Goal: Use online tool/utility: Utilize a website feature to perform a specific function

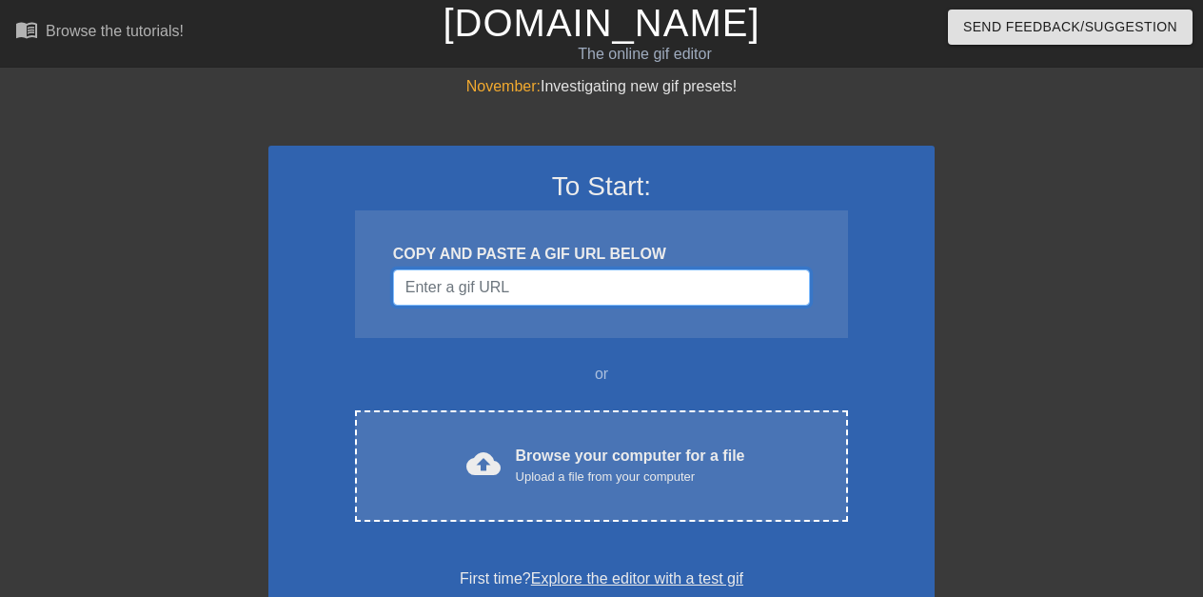
click at [611, 287] on input "Username" at bounding box center [601, 287] width 417 height 36
paste input "[URL][DOMAIN_NAME]"
type input "[URL][DOMAIN_NAME]"
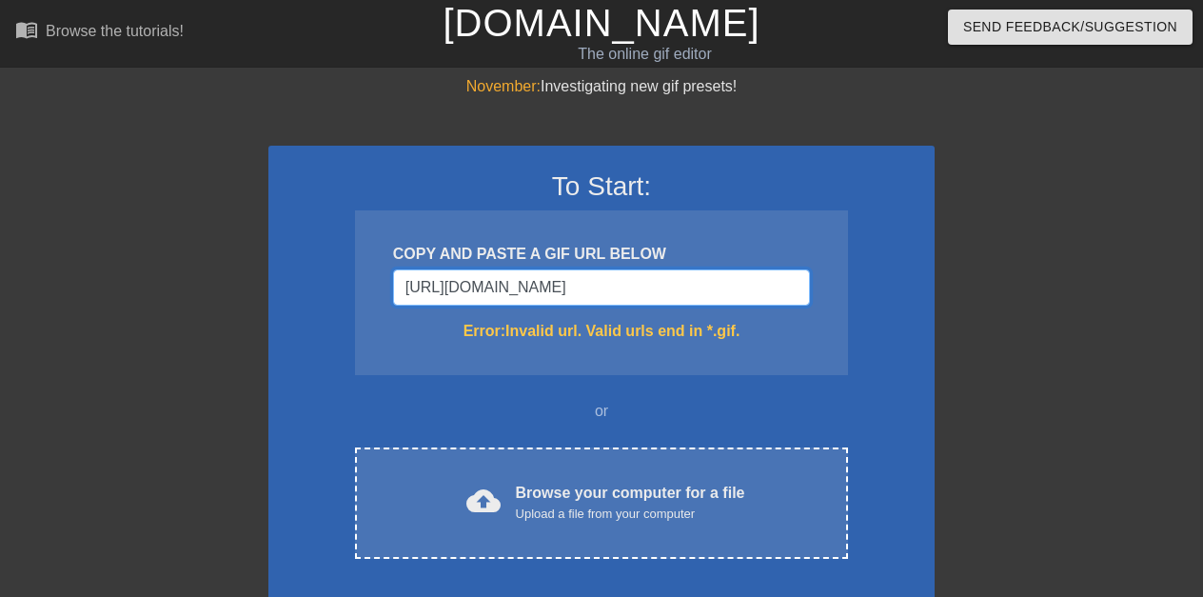
scroll to position [0, 742]
click at [611, 287] on input "[URL][DOMAIN_NAME]" at bounding box center [601, 287] width 417 height 36
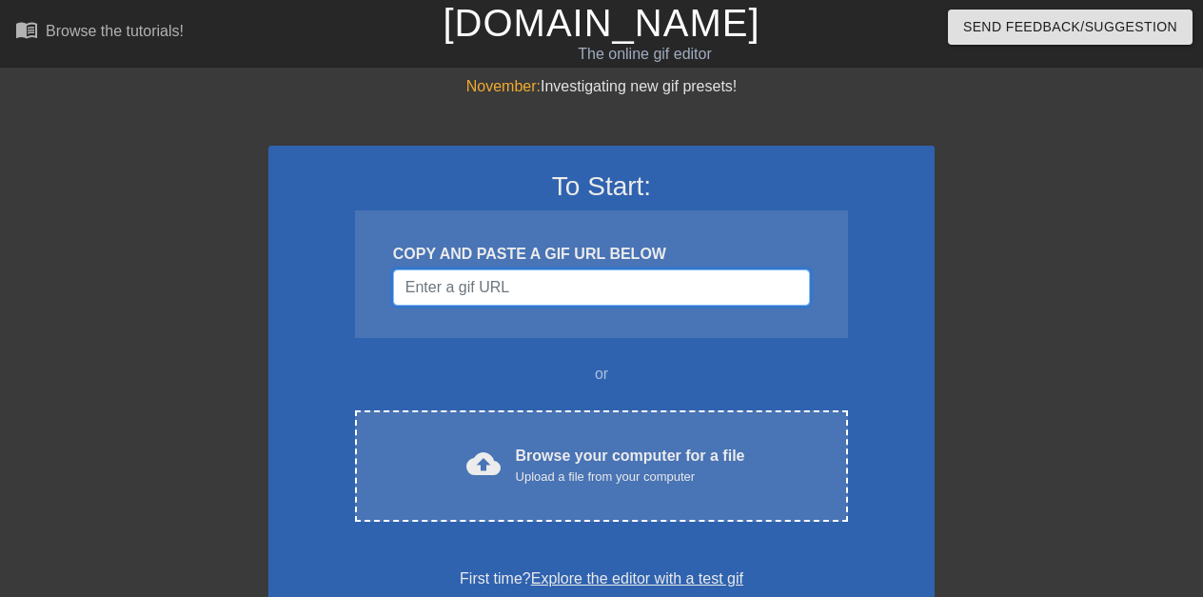
paste input "[URL][DOMAIN_NAME]"
type input "[URL][DOMAIN_NAME]"
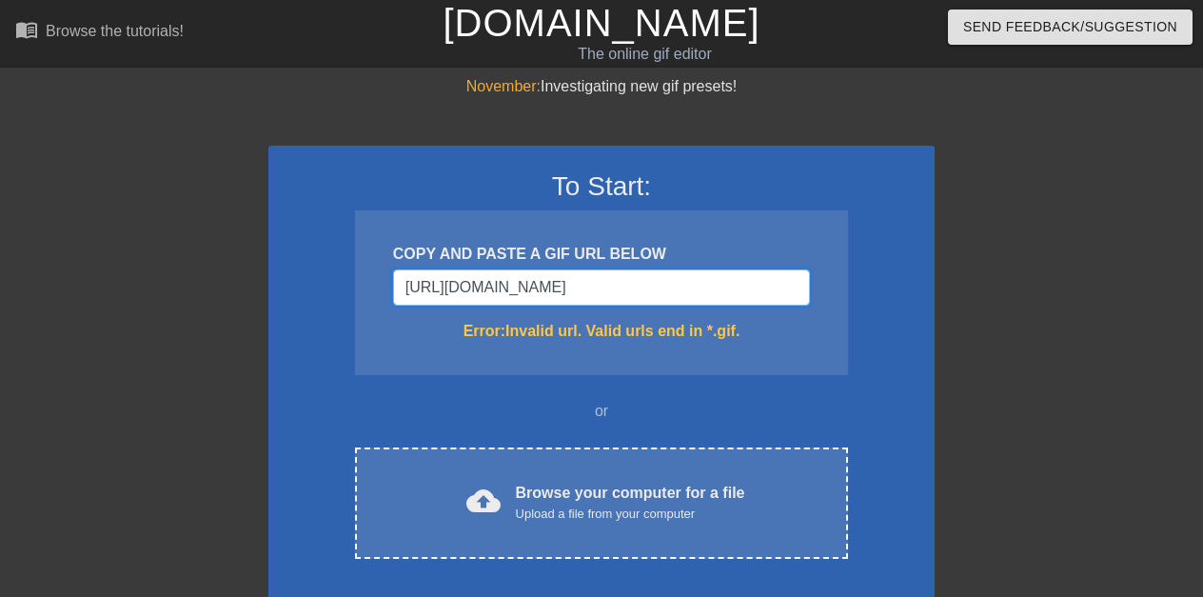
scroll to position [0, 725]
click at [611, 287] on input "[URL][DOMAIN_NAME]" at bounding box center [601, 287] width 417 height 36
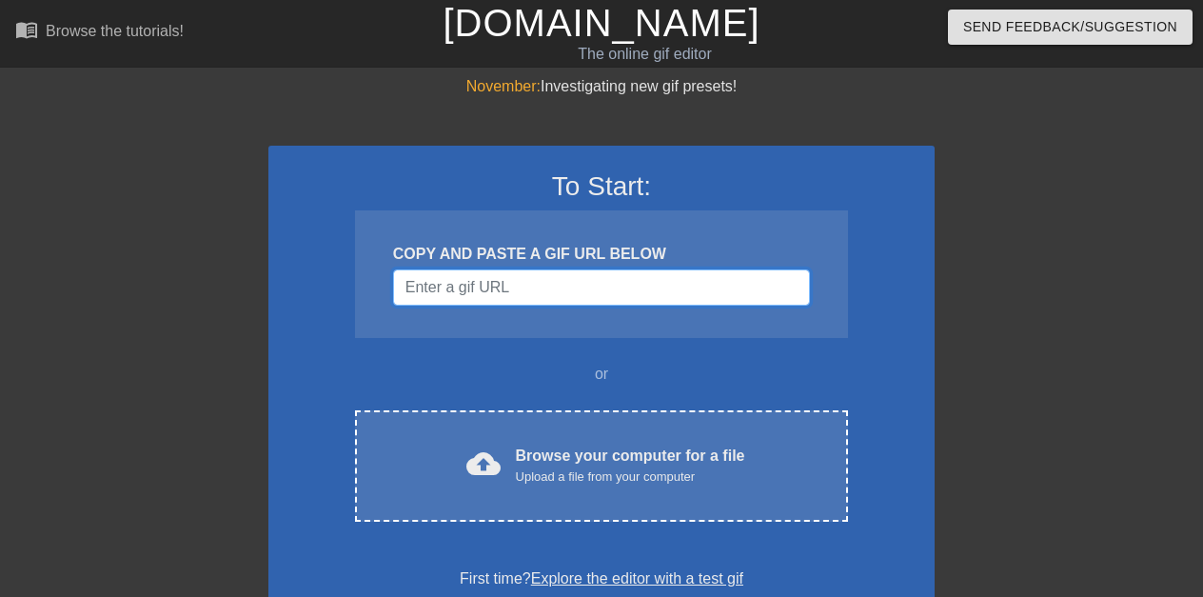
scroll to position [0, 0]
paste input "[URL][DOMAIN_NAME]"
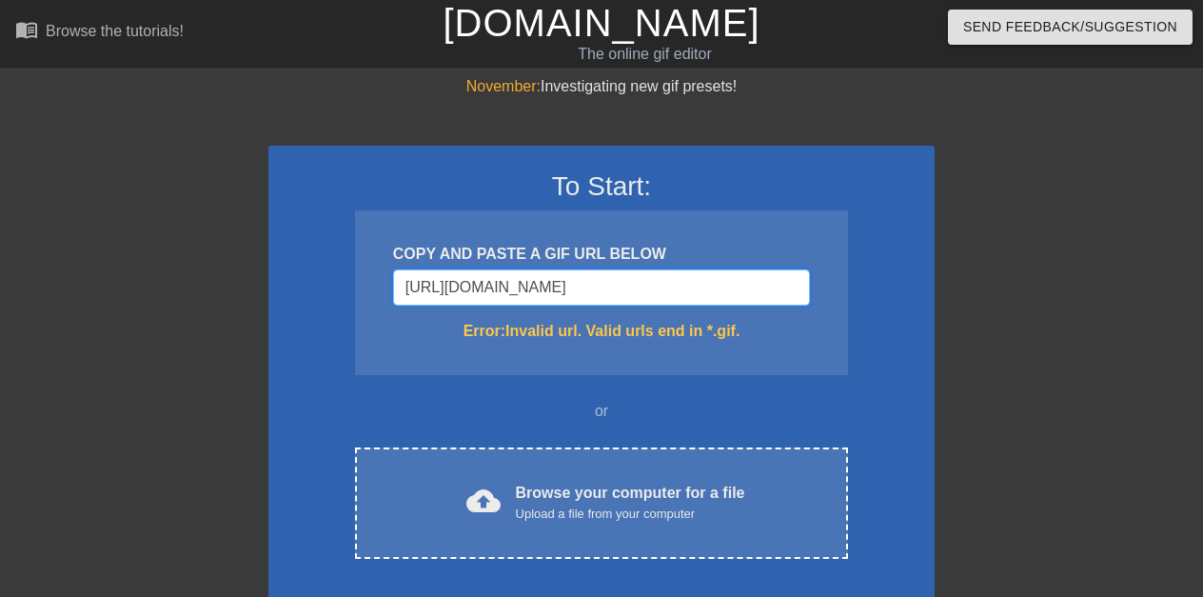
click at [611, 287] on input "[URL][DOMAIN_NAME]" at bounding box center [601, 287] width 417 height 36
click at [589, 282] on input "[URL][DOMAIN_NAME]" at bounding box center [601, 287] width 417 height 36
type input "[URL][DOMAIN_NAME]"
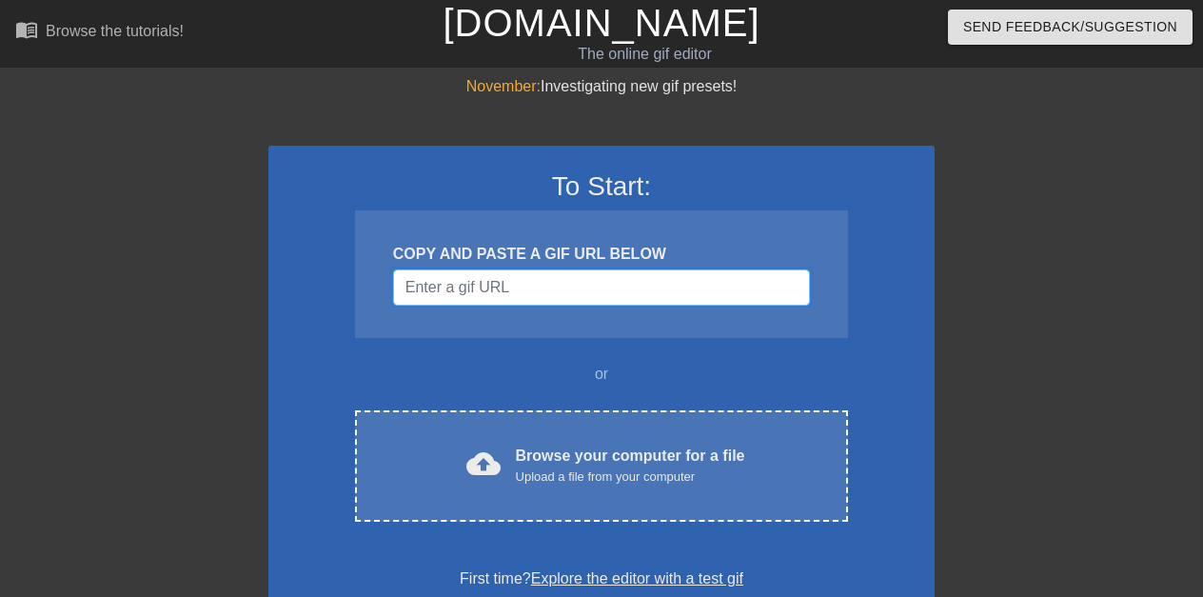
scroll to position [0, 0]
paste input "[URL][DOMAIN_NAME]"
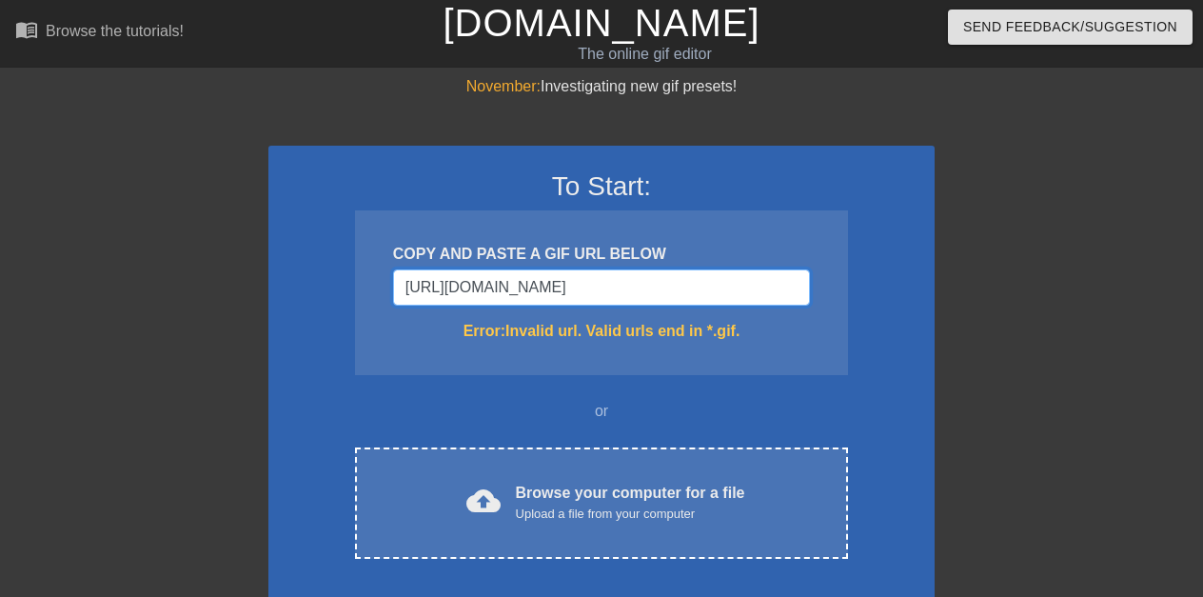
click at [589, 282] on input "[URL][DOMAIN_NAME]" at bounding box center [601, 287] width 417 height 36
type input "[URL][DOMAIN_NAME]"
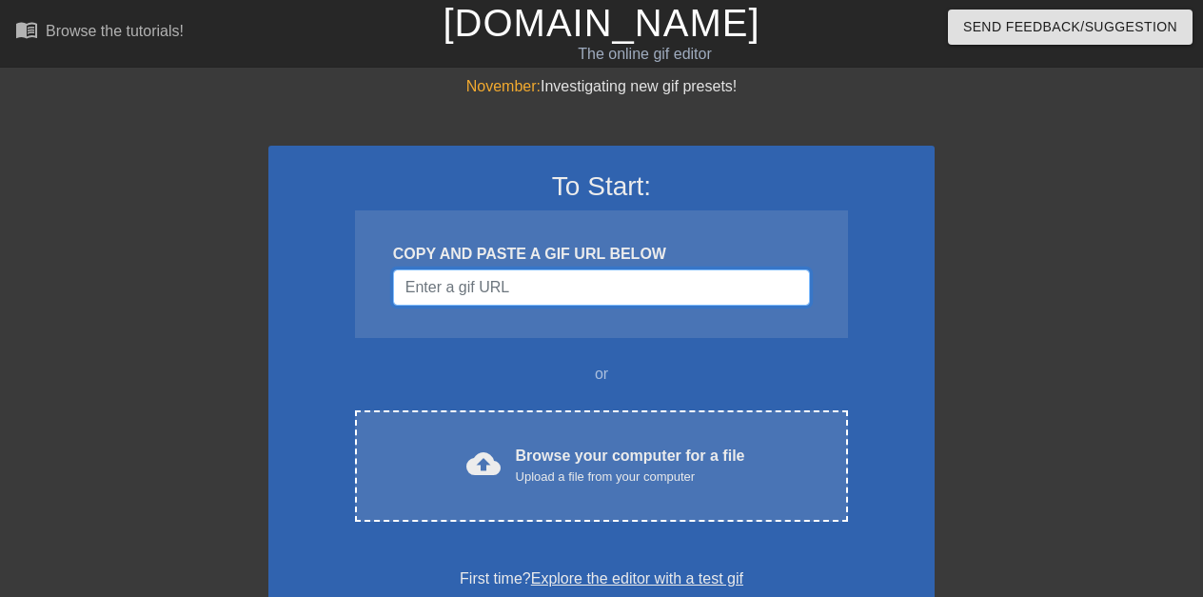
paste input "[URL][DOMAIN_NAME]"
type input "[URL][DOMAIN_NAME]"
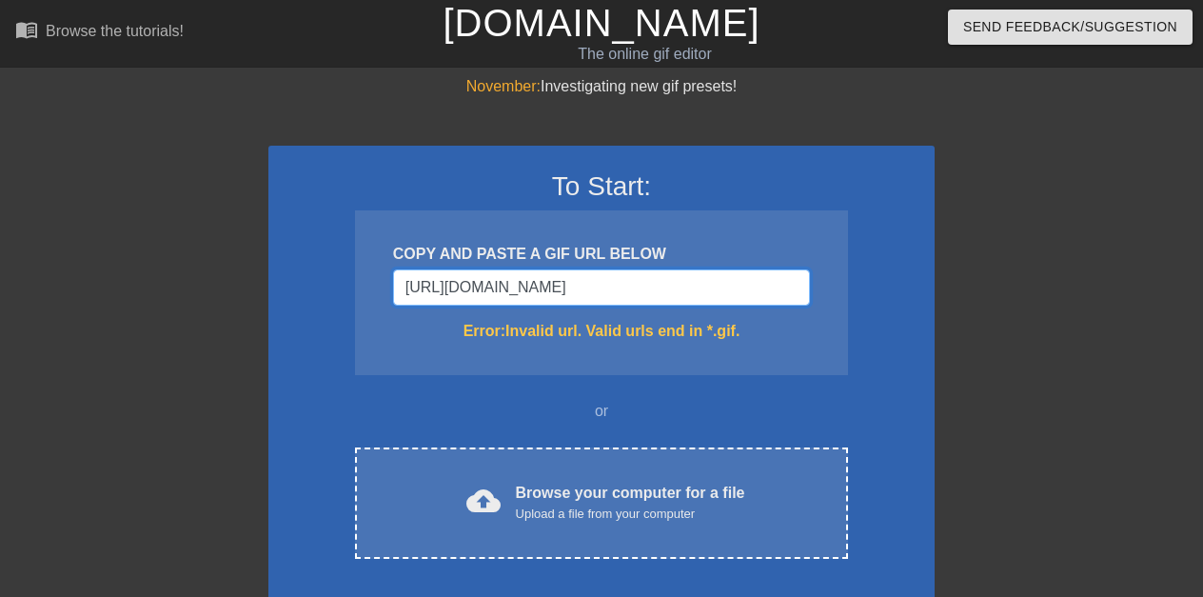
scroll to position [0, 725]
click at [550, 282] on input "[URL][DOMAIN_NAME]" at bounding box center [601, 287] width 417 height 36
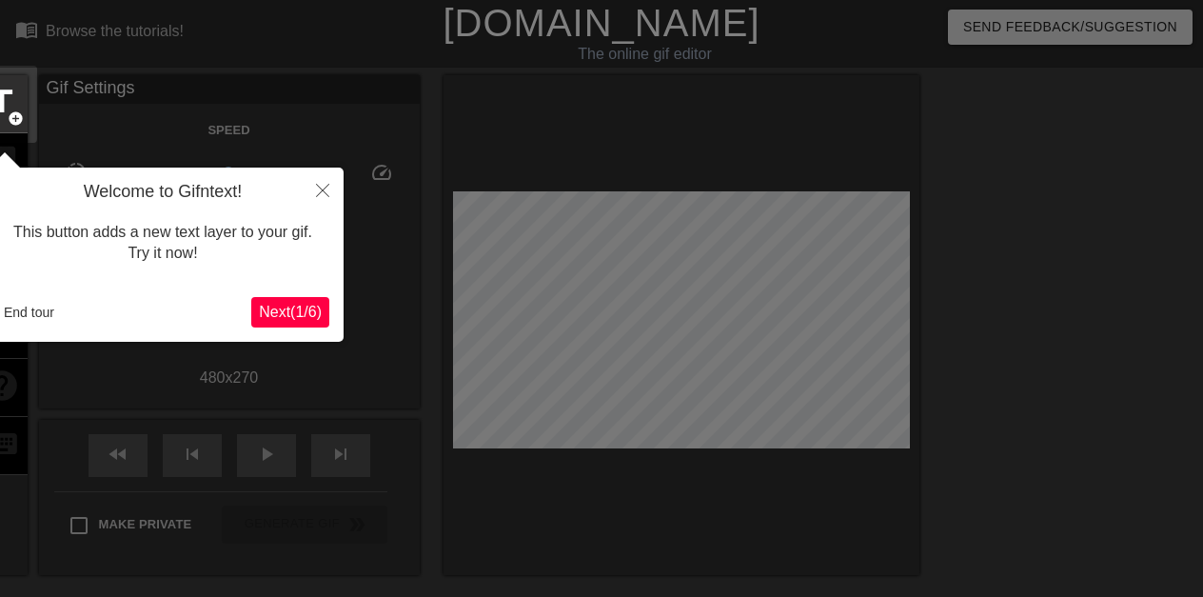
scroll to position [47, 0]
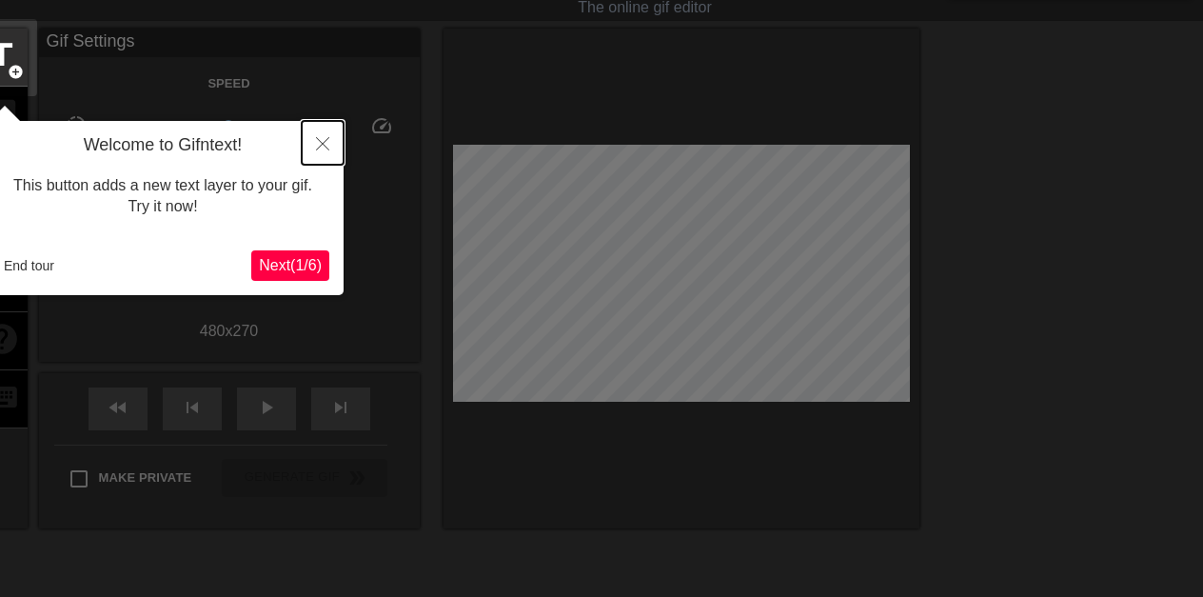
click at [320, 143] on icon "Close" at bounding box center [322, 143] width 13 height 13
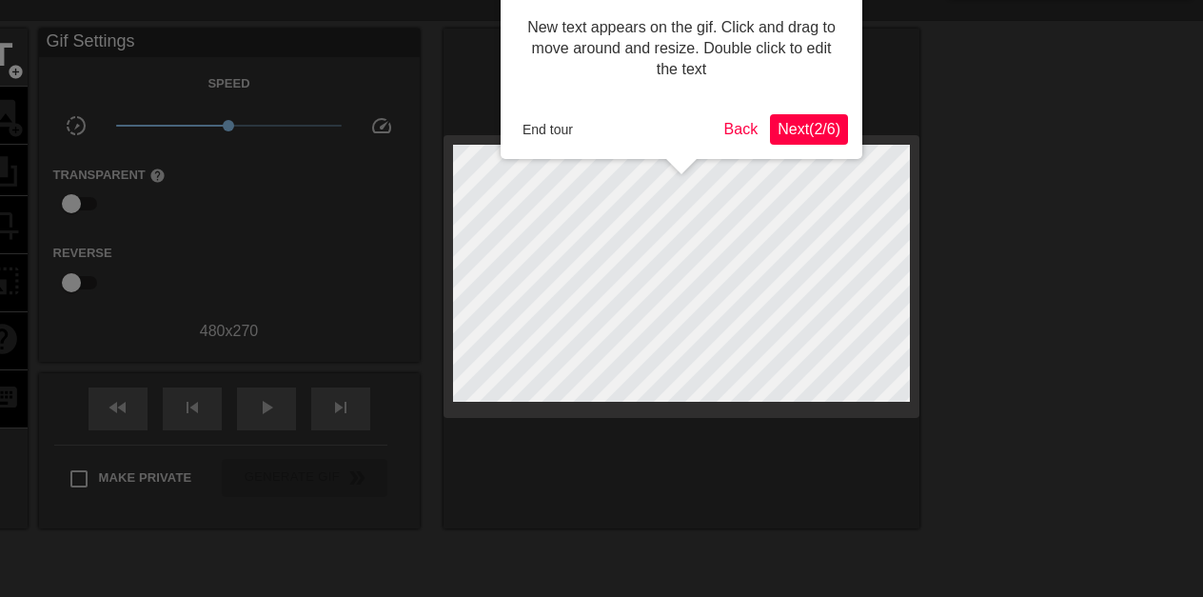
scroll to position [0, 0]
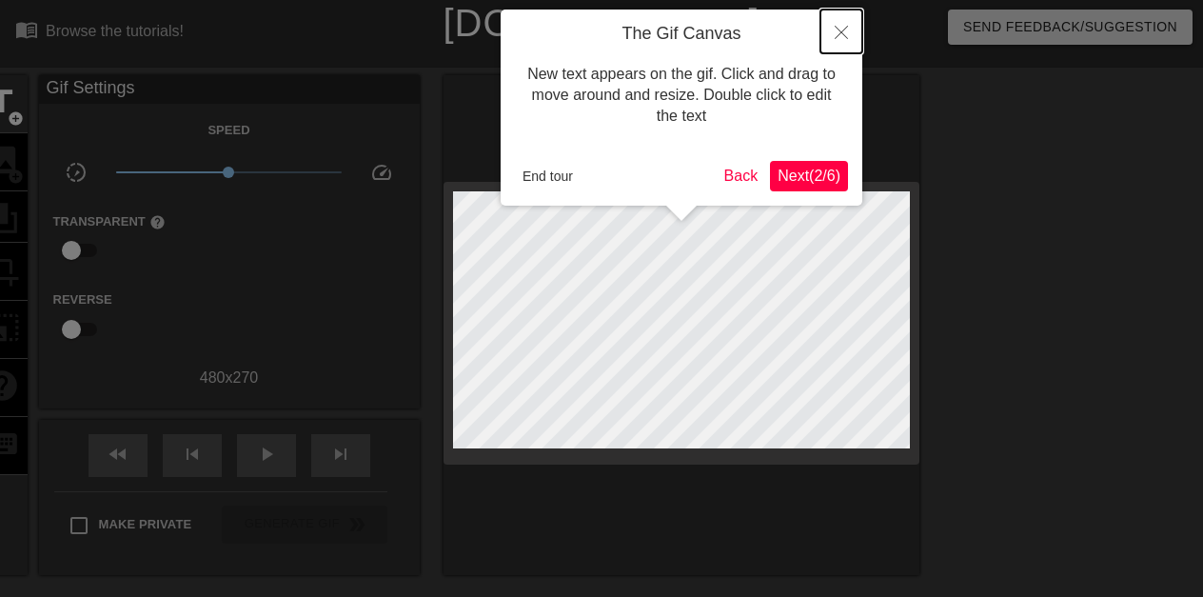
click at [833, 30] on button "Close" at bounding box center [842, 32] width 42 height 44
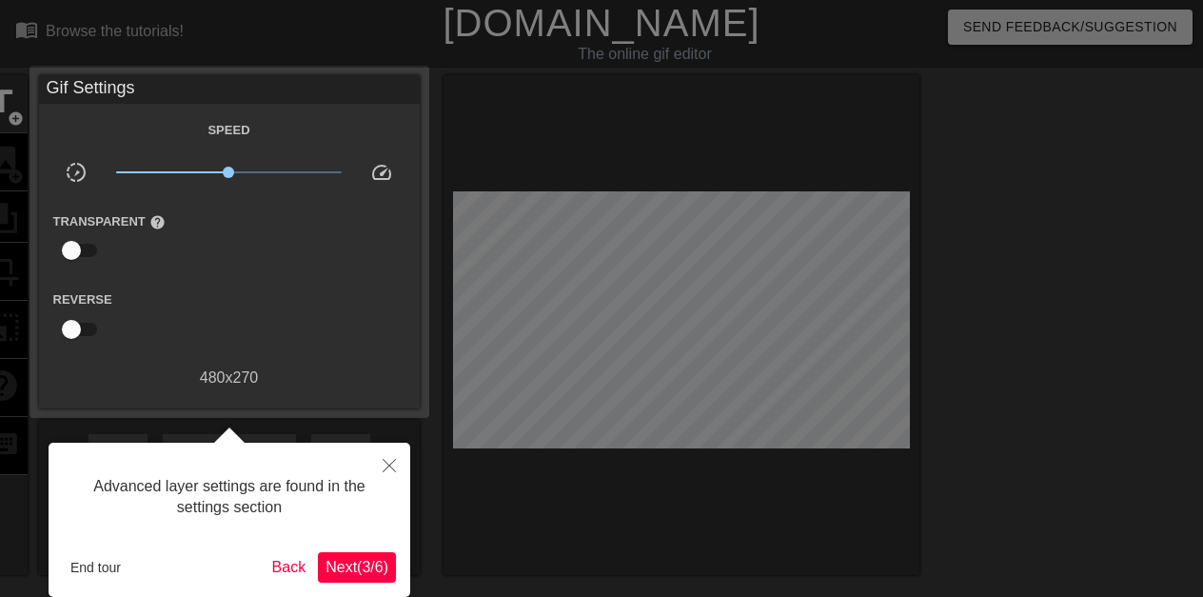
scroll to position [47, 0]
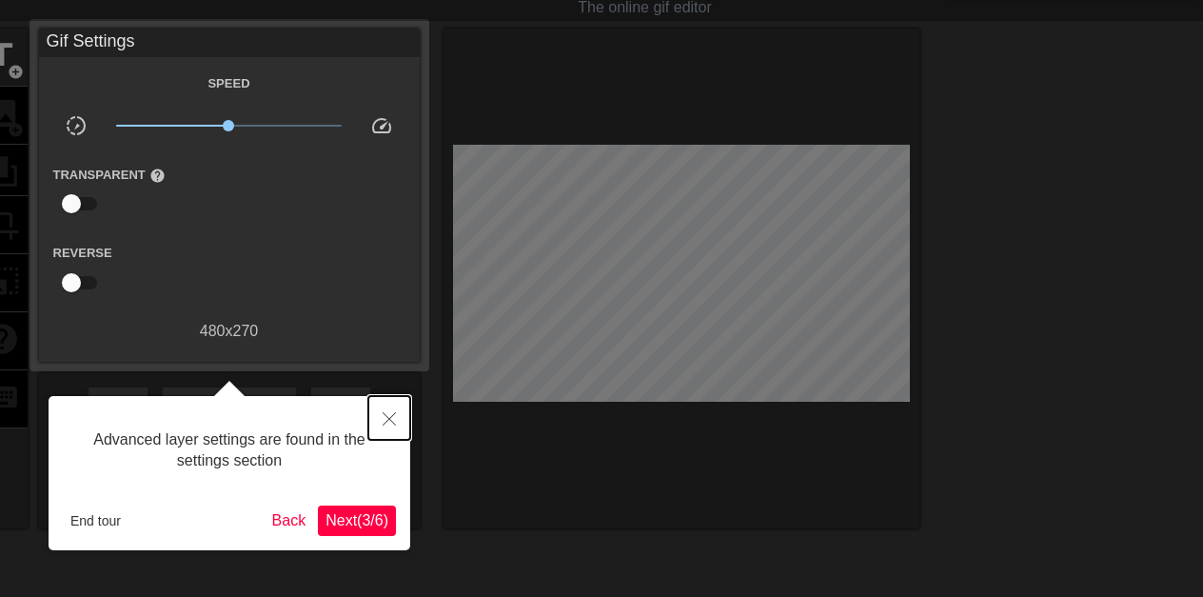
click at [387, 417] on icon "Close" at bounding box center [389, 418] width 13 height 13
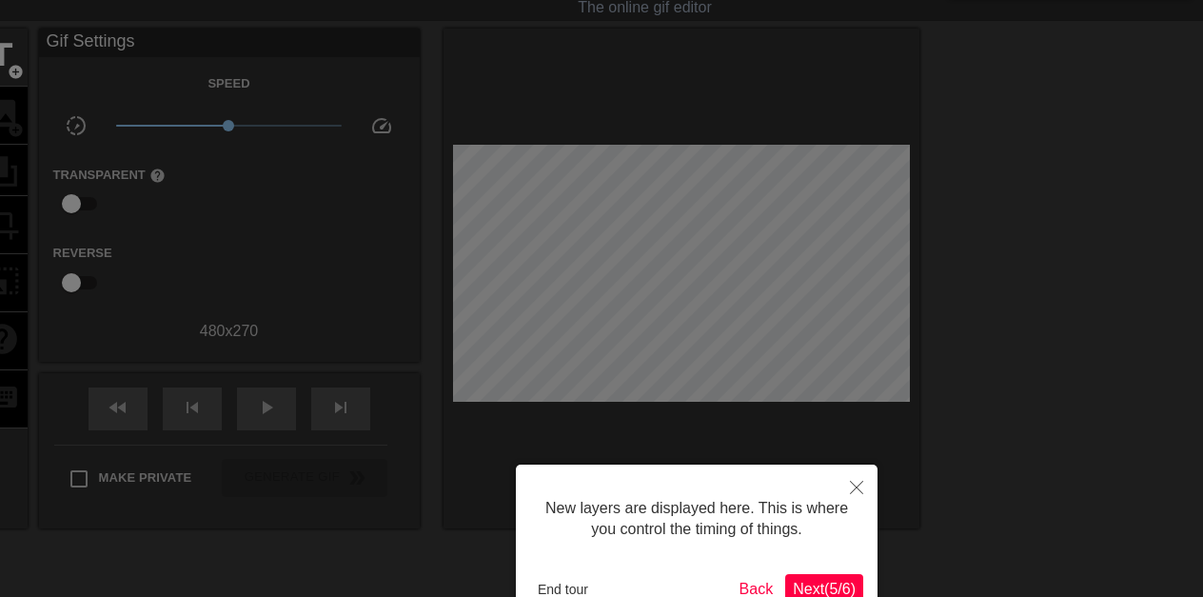
scroll to position [16, 0]
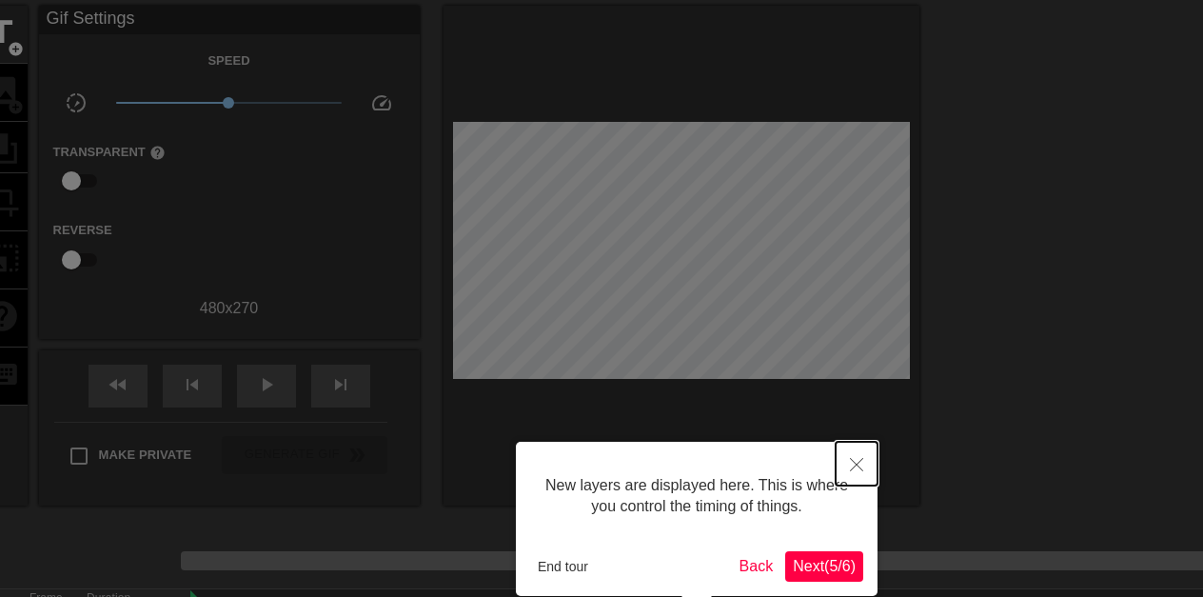
click at [855, 458] on icon "Close" at bounding box center [856, 464] width 13 height 13
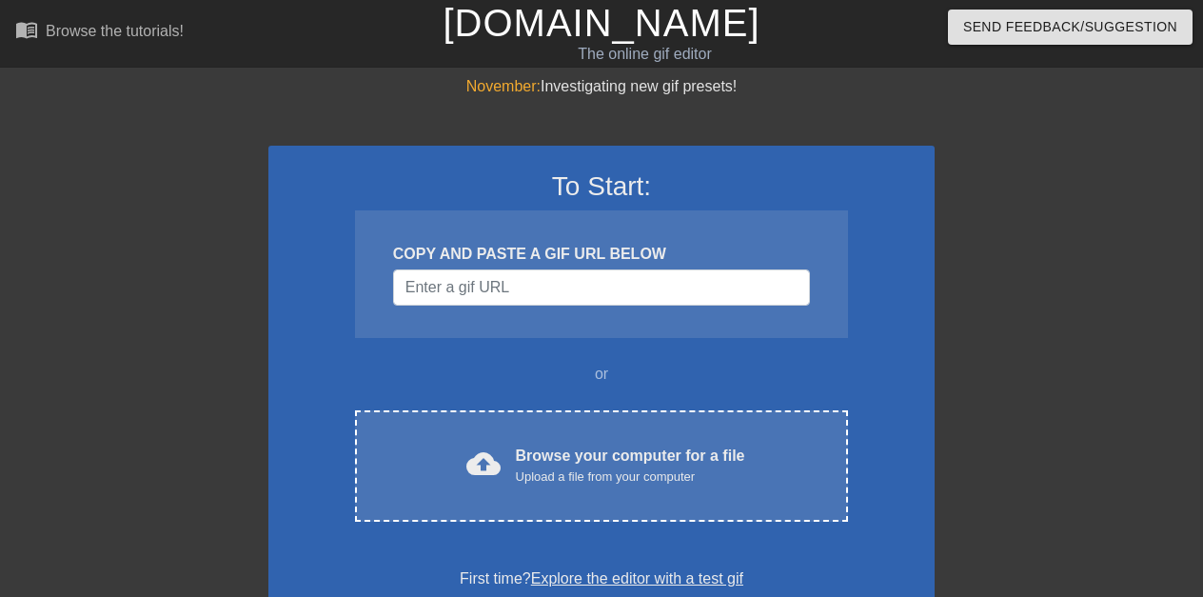
scroll to position [69, 0]
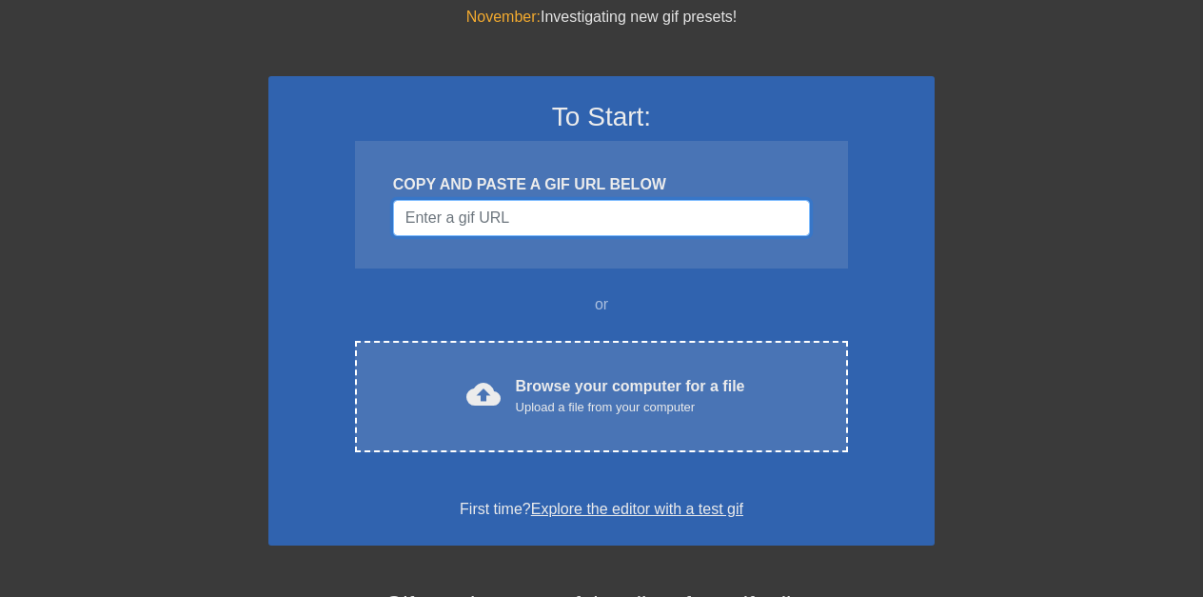
click at [611, 214] on input "Username" at bounding box center [601, 218] width 417 height 36
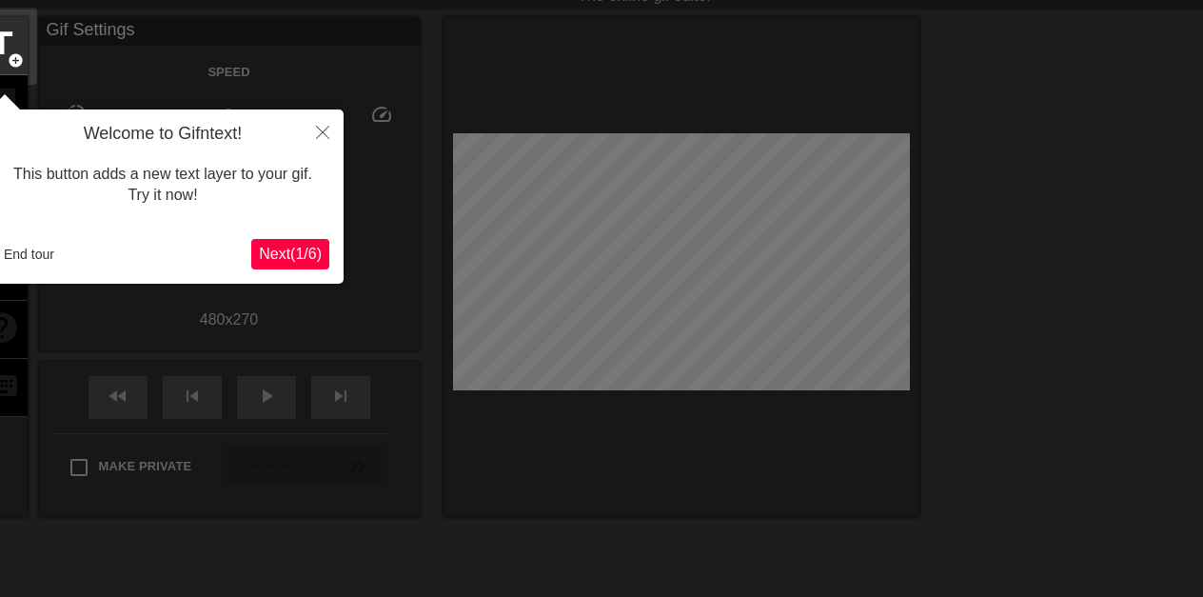
scroll to position [47, 0]
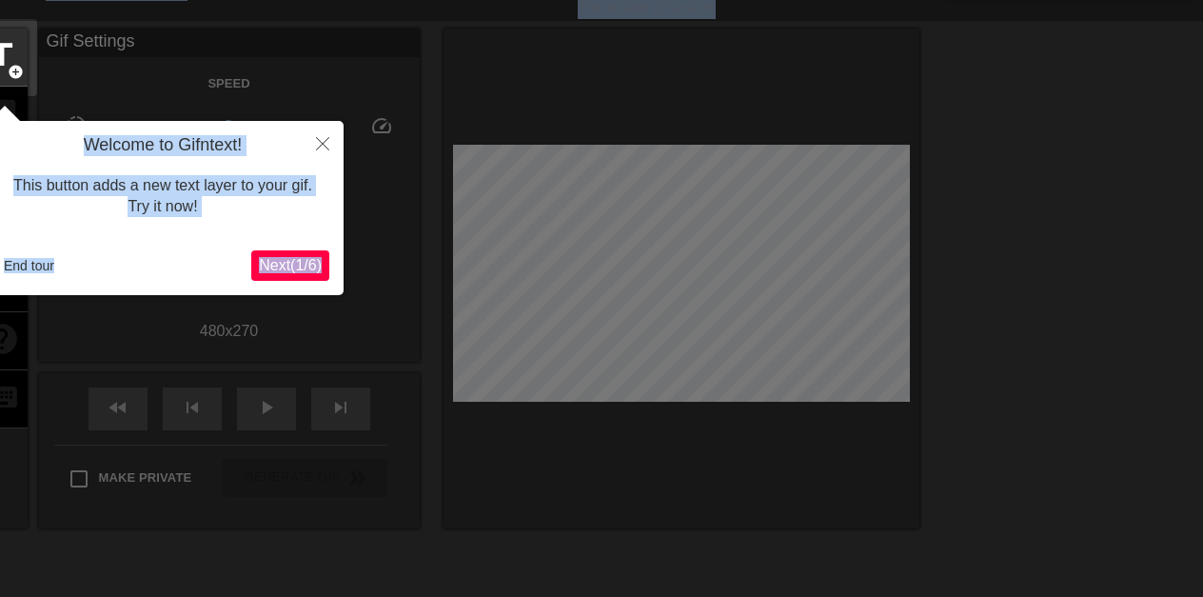
click at [763, 81] on div at bounding box center [601, 384] width 1203 height 862
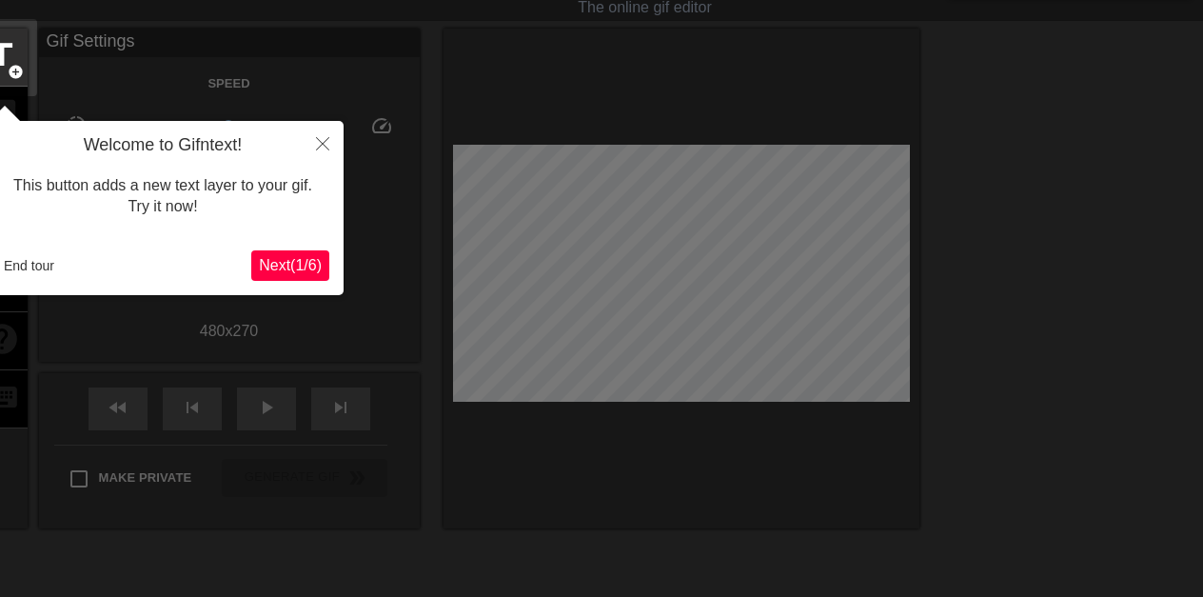
click at [504, 218] on div at bounding box center [601, 384] width 1203 height 862
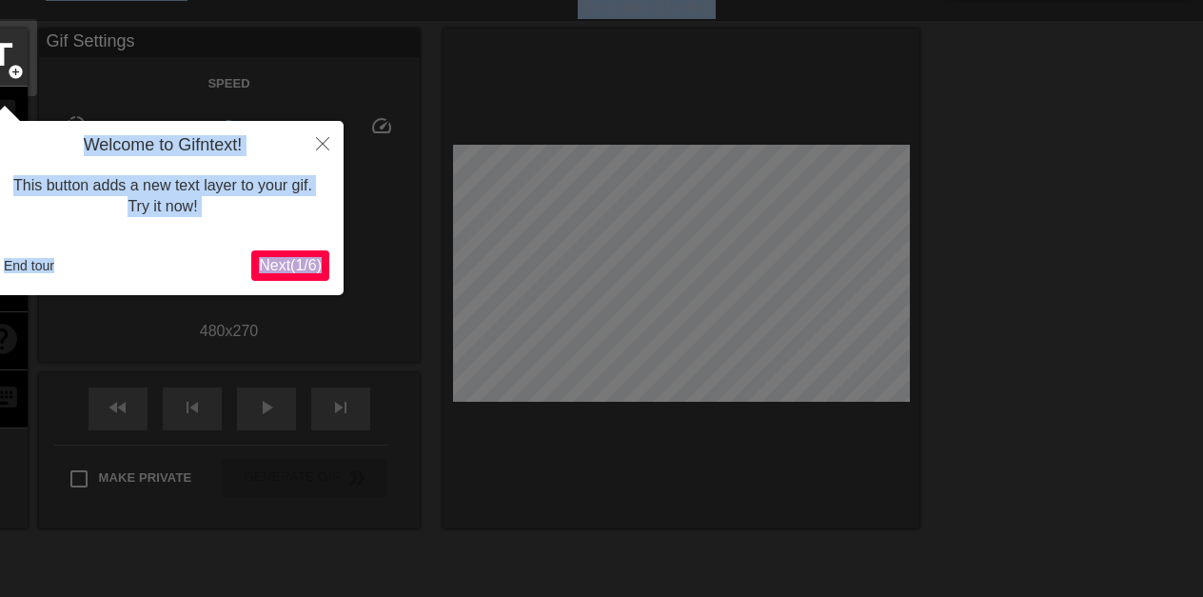
click at [457, 215] on div at bounding box center [601, 384] width 1203 height 862
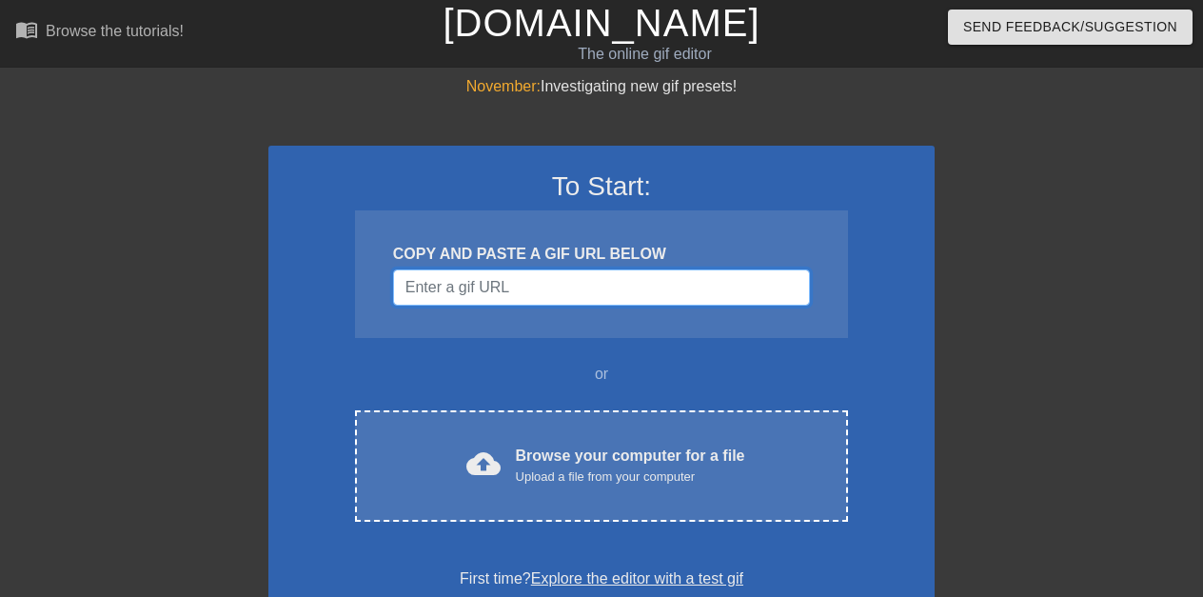
click at [585, 287] on input "Username" at bounding box center [601, 287] width 417 height 36
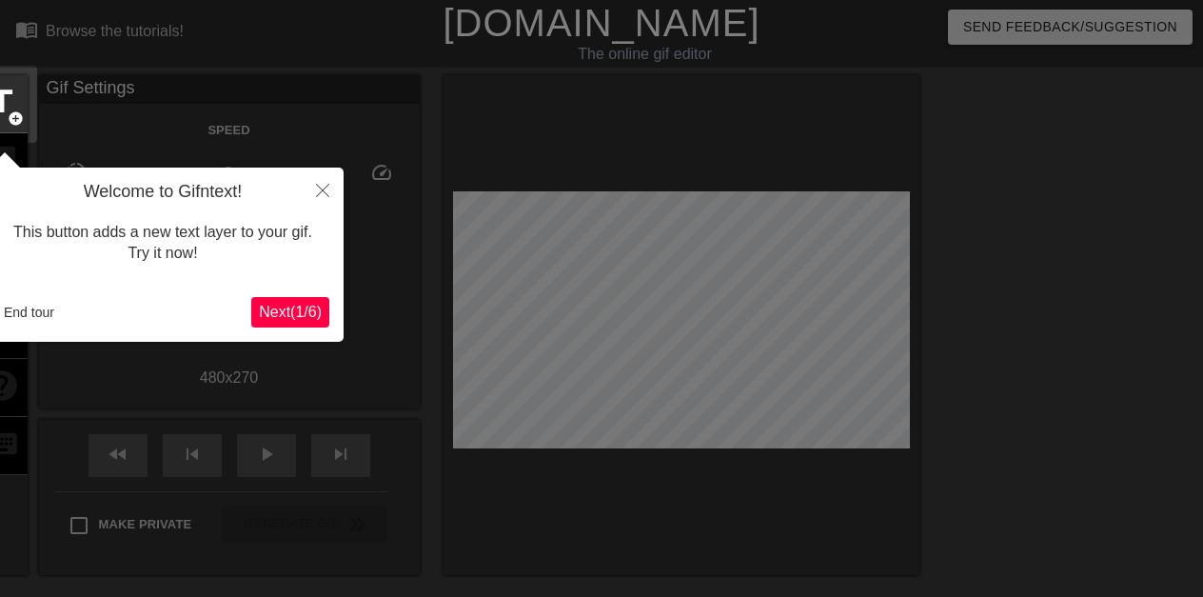
scroll to position [47, 0]
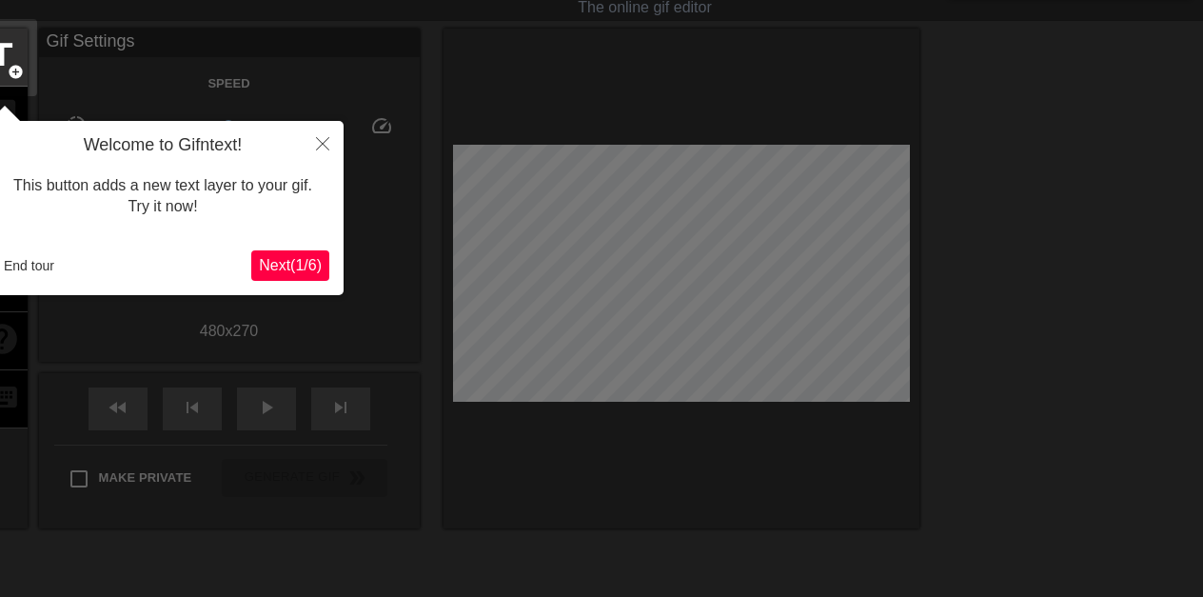
click at [335, 22] on div at bounding box center [601, 384] width 1203 height 862
click at [738, 184] on div at bounding box center [601, 384] width 1203 height 862
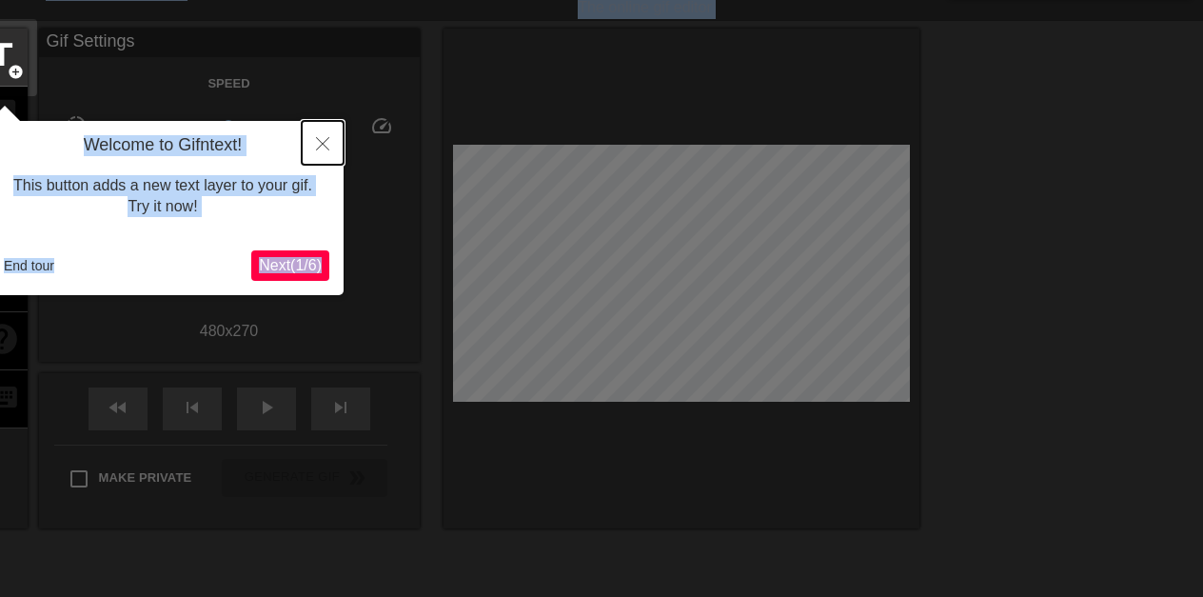
click at [320, 141] on icon "Close" at bounding box center [322, 143] width 13 height 13
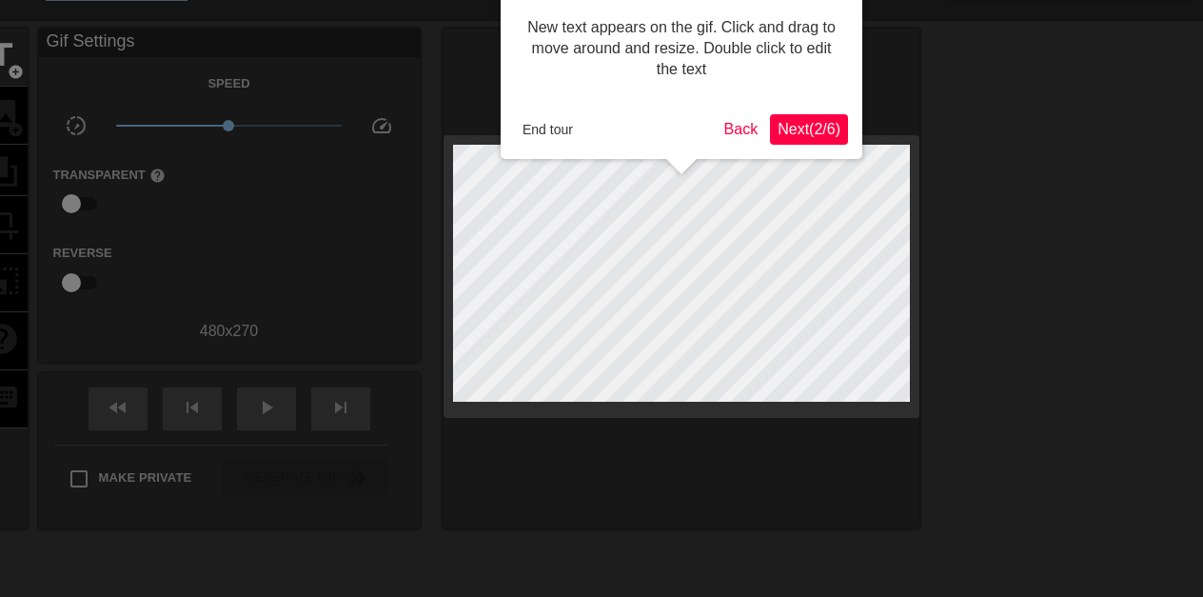
scroll to position [0, 0]
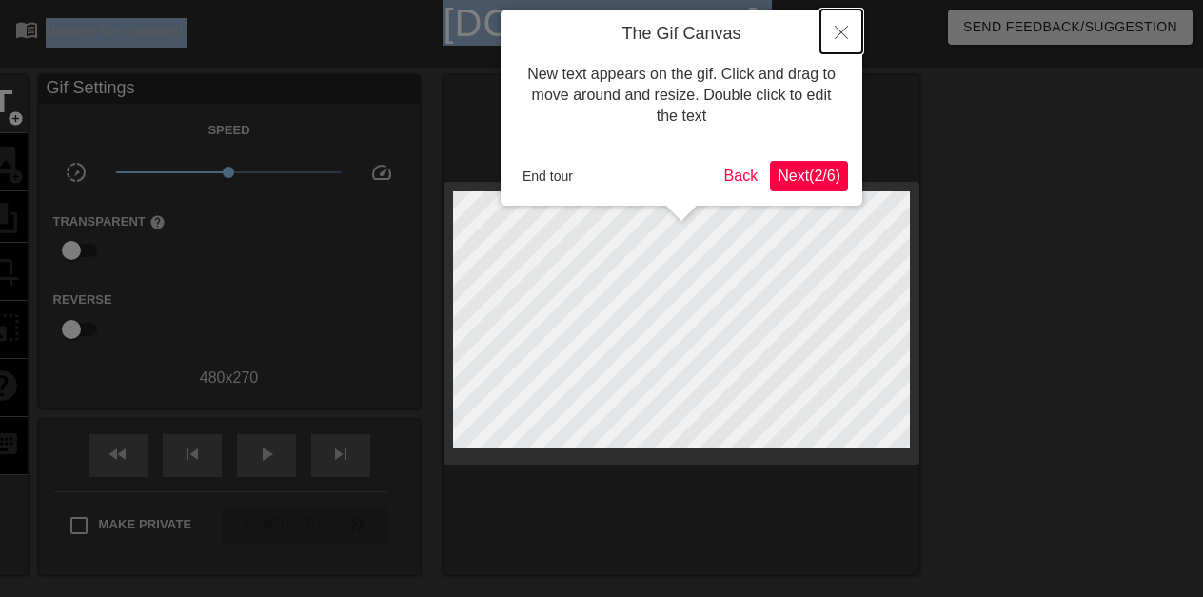
click at [834, 30] on button "Close" at bounding box center [842, 32] width 42 height 44
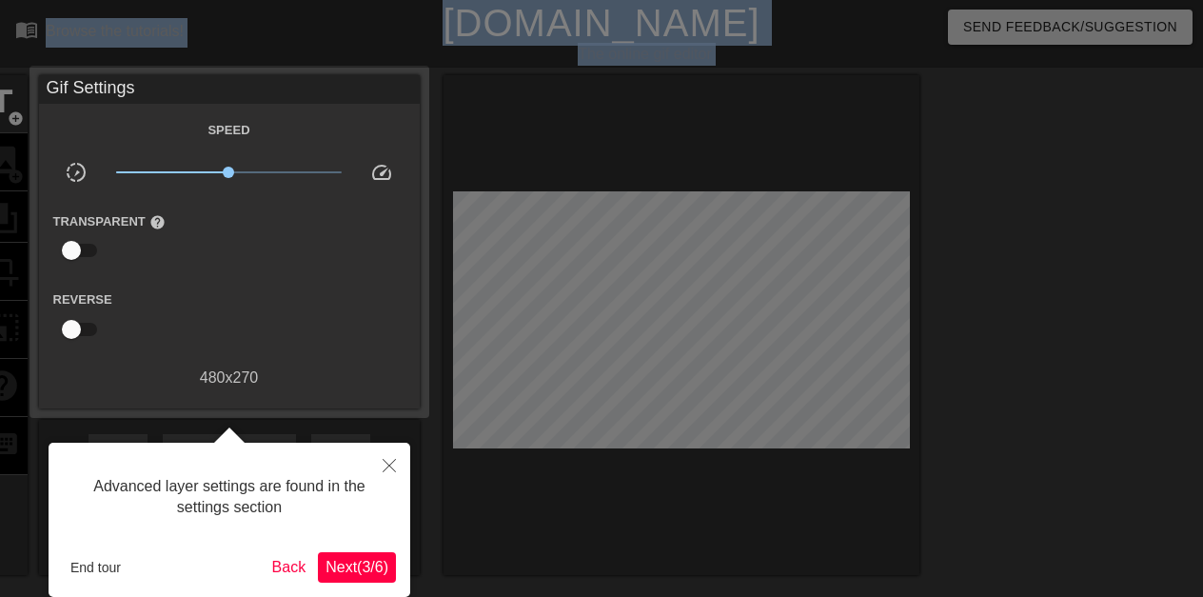
scroll to position [47, 0]
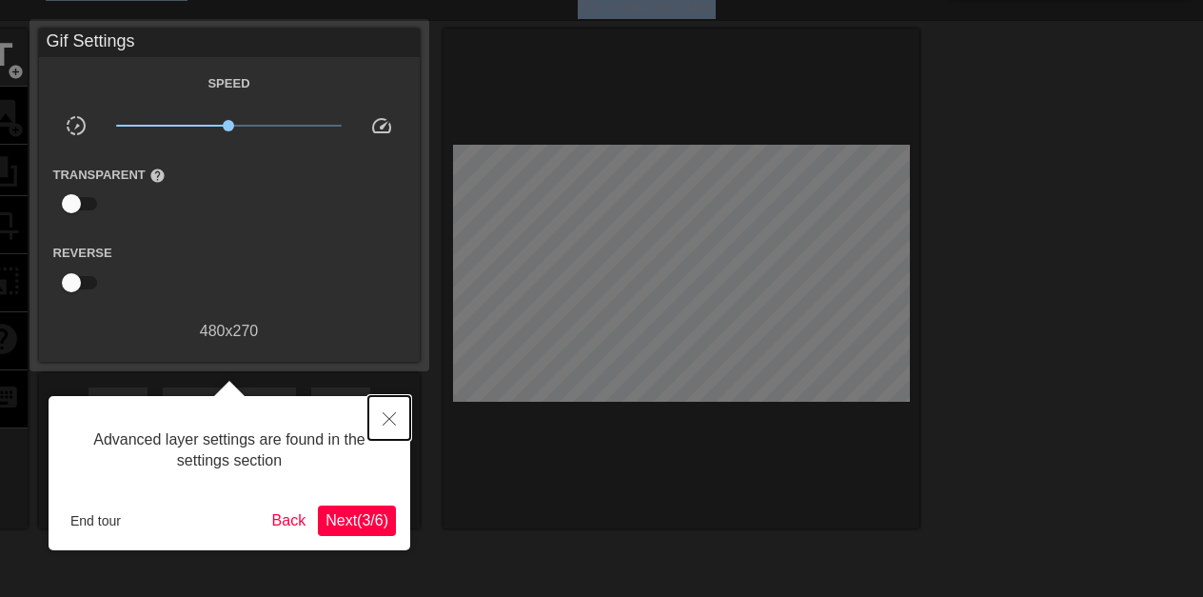
click at [385, 415] on icon "Close" at bounding box center [389, 418] width 13 height 13
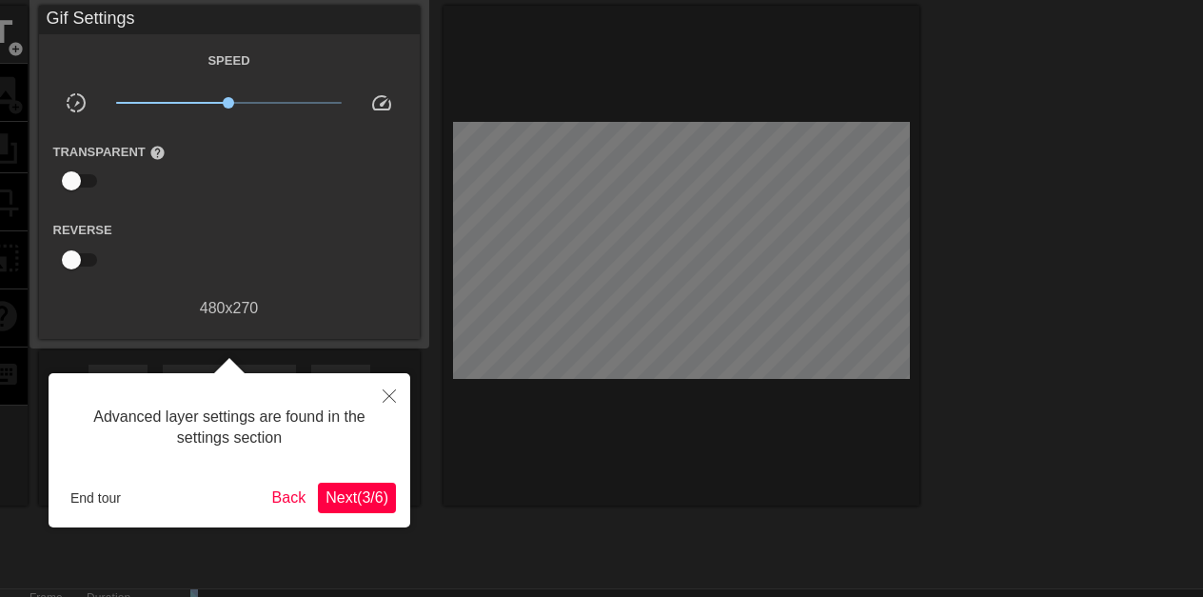
scroll to position [16, 0]
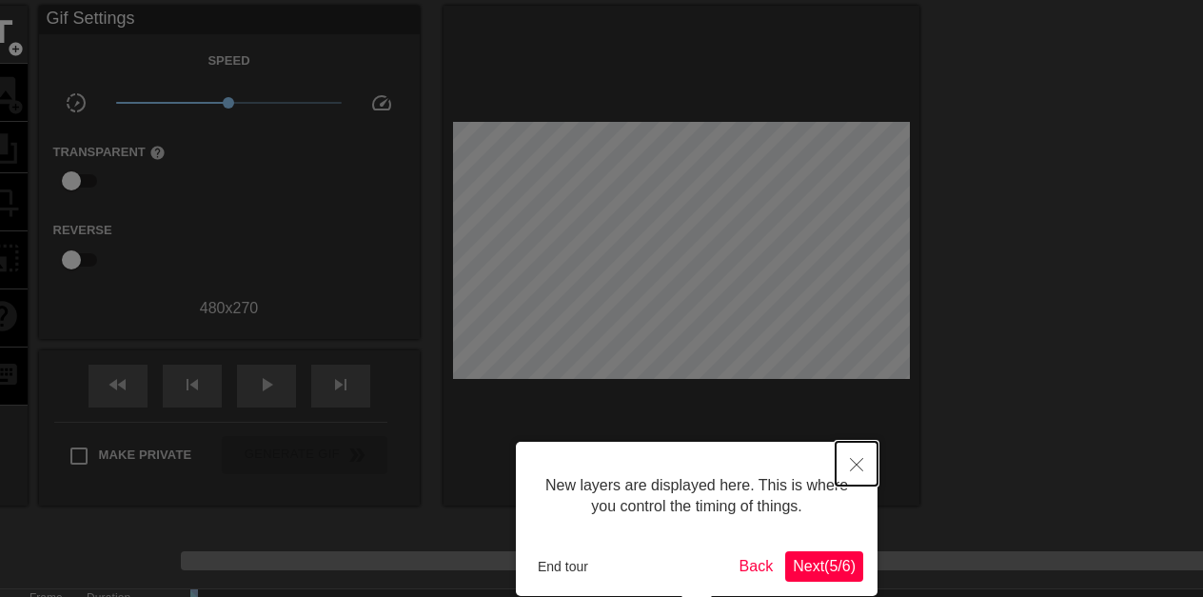
click at [855, 458] on icon "Close" at bounding box center [856, 464] width 13 height 13
